Goal: Transaction & Acquisition: Subscribe to service/newsletter

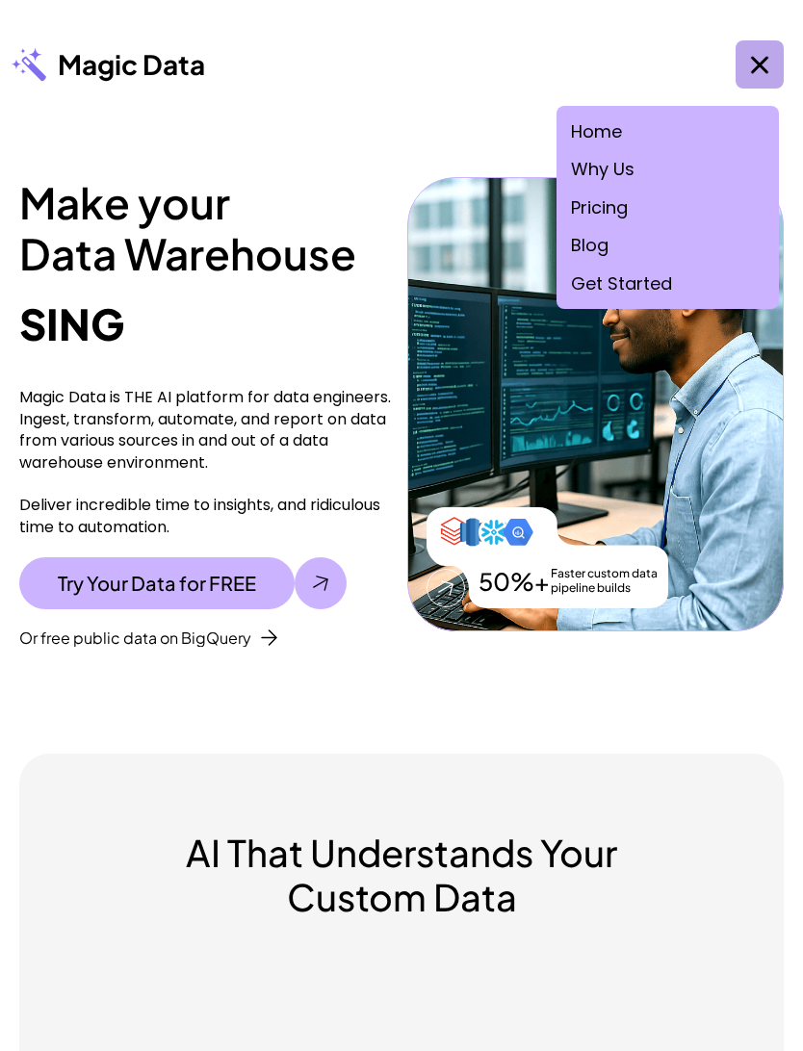
click at [612, 127] on link "Home" at bounding box center [596, 131] width 51 height 24
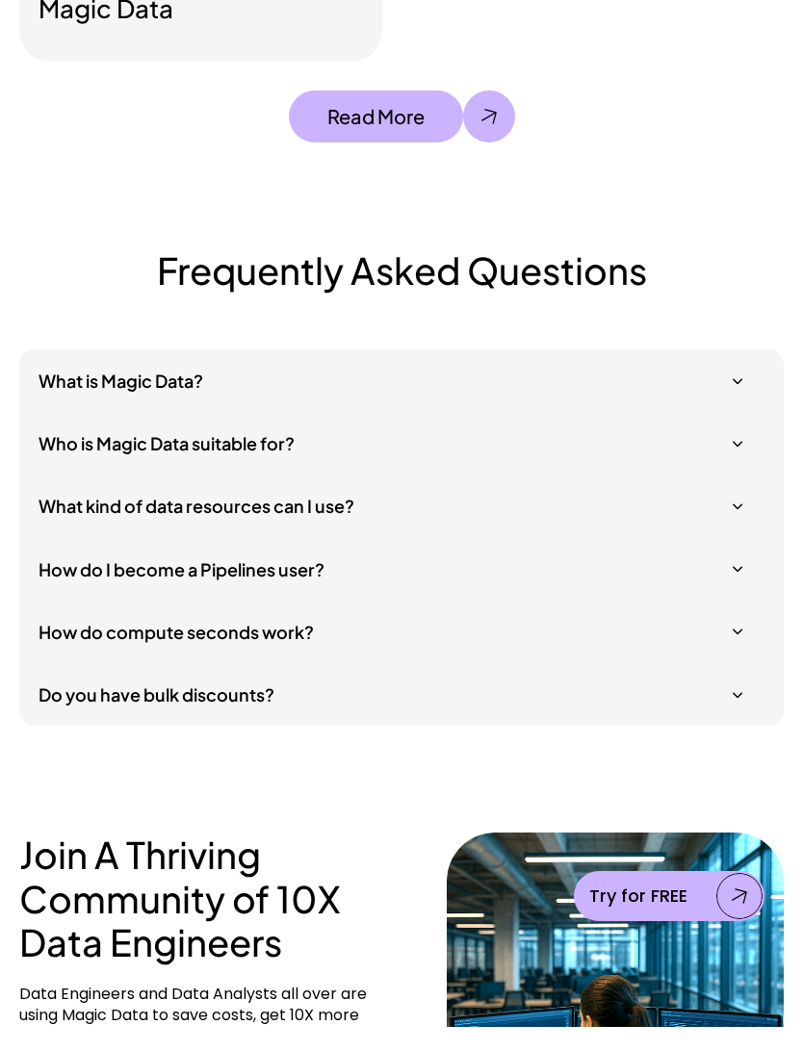
scroll to position [7334, 0]
click at [738, 372] on div at bounding box center [401, 525] width 803 height 1051
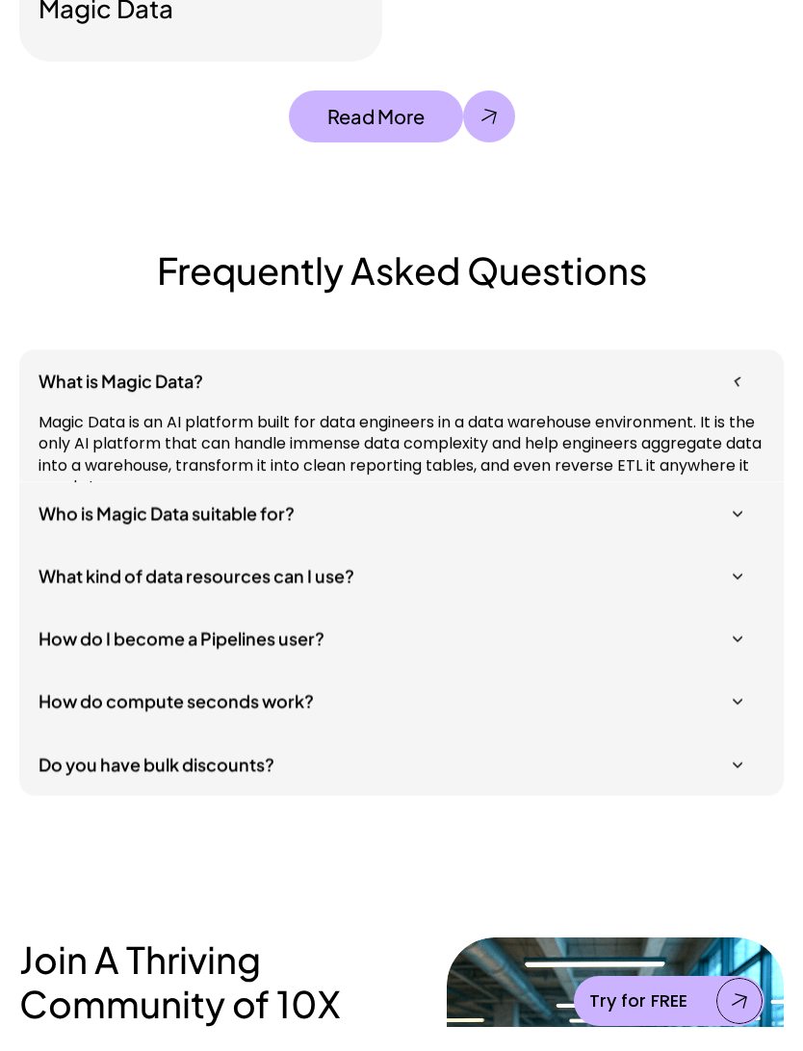
click at [745, 374] on div "What is Magic Data?" at bounding box center [401, 405] width 764 height 63
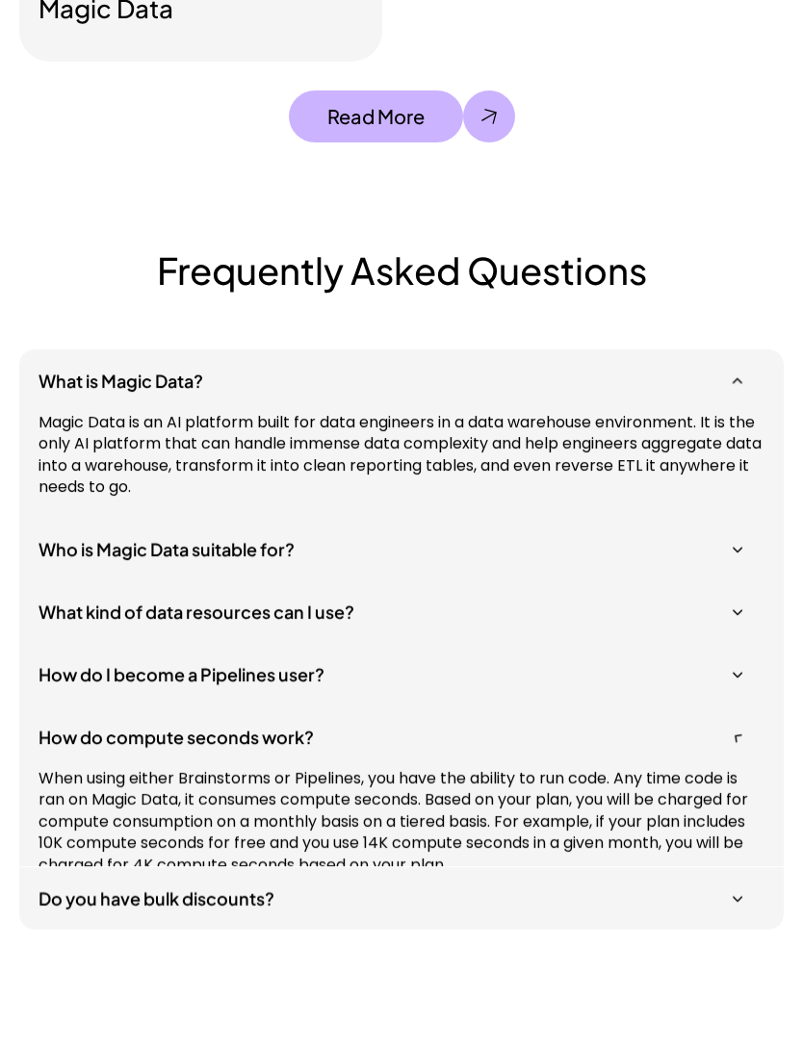
click at [759, 730] on div "How do compute seconds work?" at bounding box center [401, 761] width 764 height 63
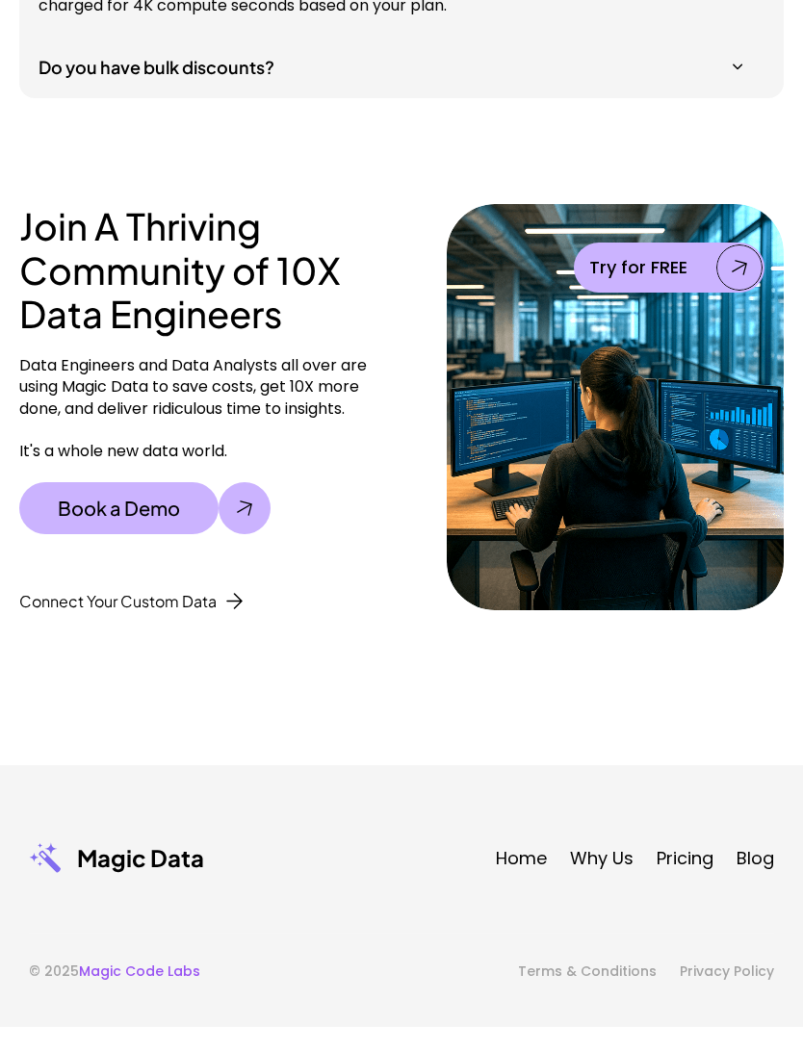
scroll to position [8210, 0]
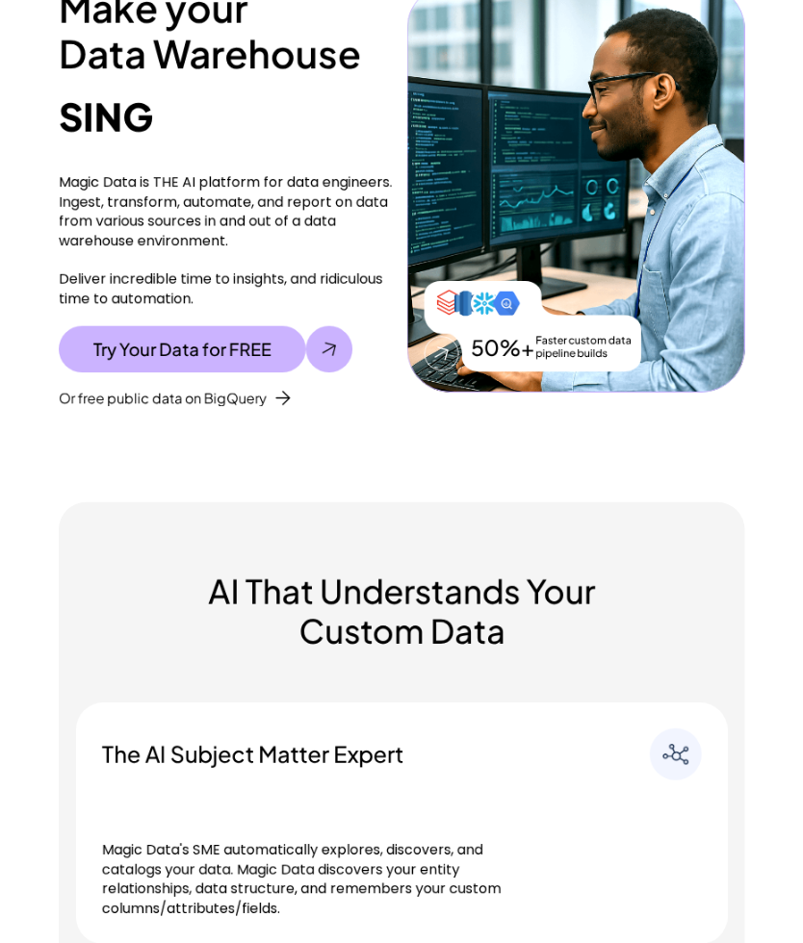
scroll to position [0, 0]
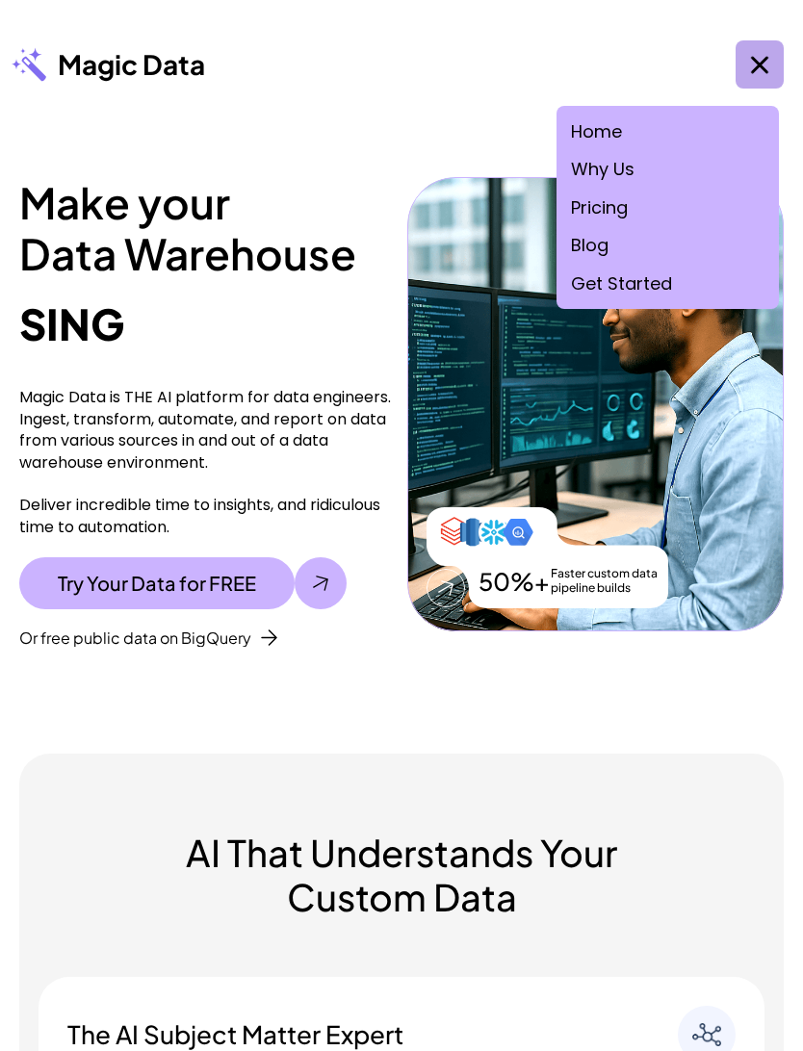
click at [639, 280] on link "Get Started" at bounding box center [621, 283] width 101 height 24
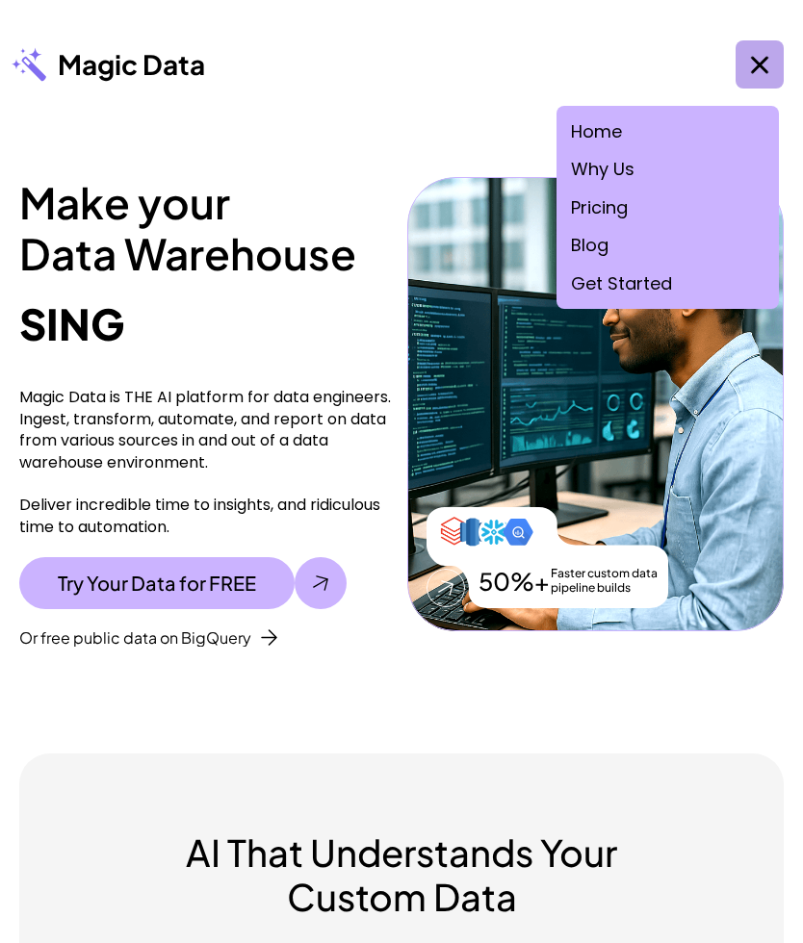
click at [601, 236] on link "Blog" at bounding box center [590, 245] width 38 height 24
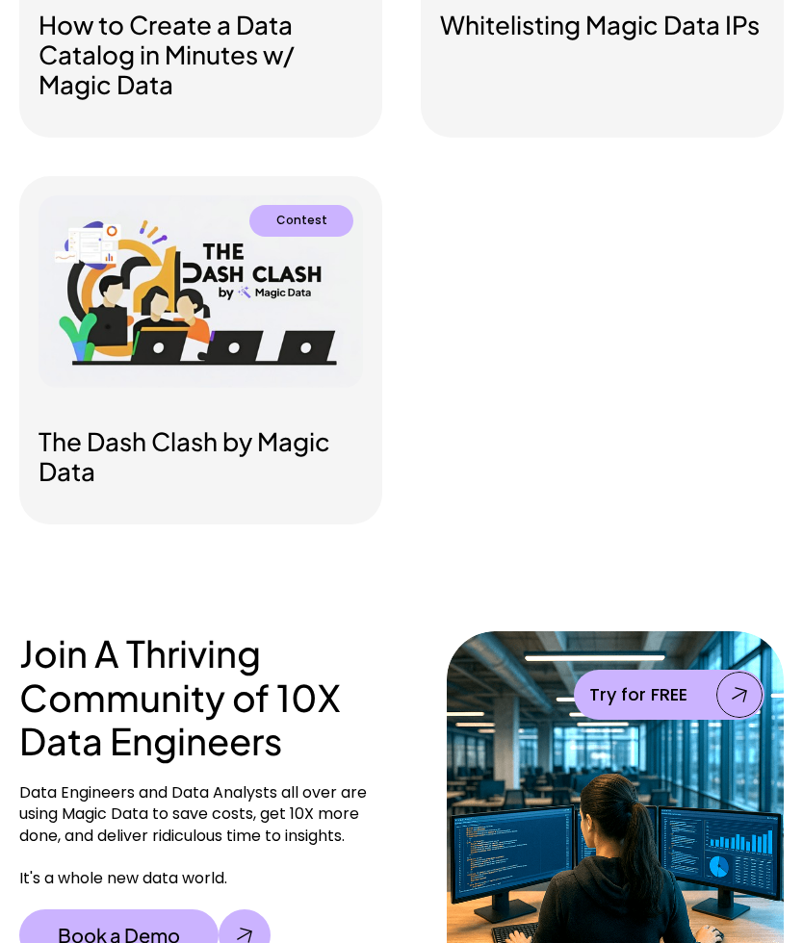
scroll to position [1116, 0]
